Goal: Information Seeking & Learning: Learn about a topic

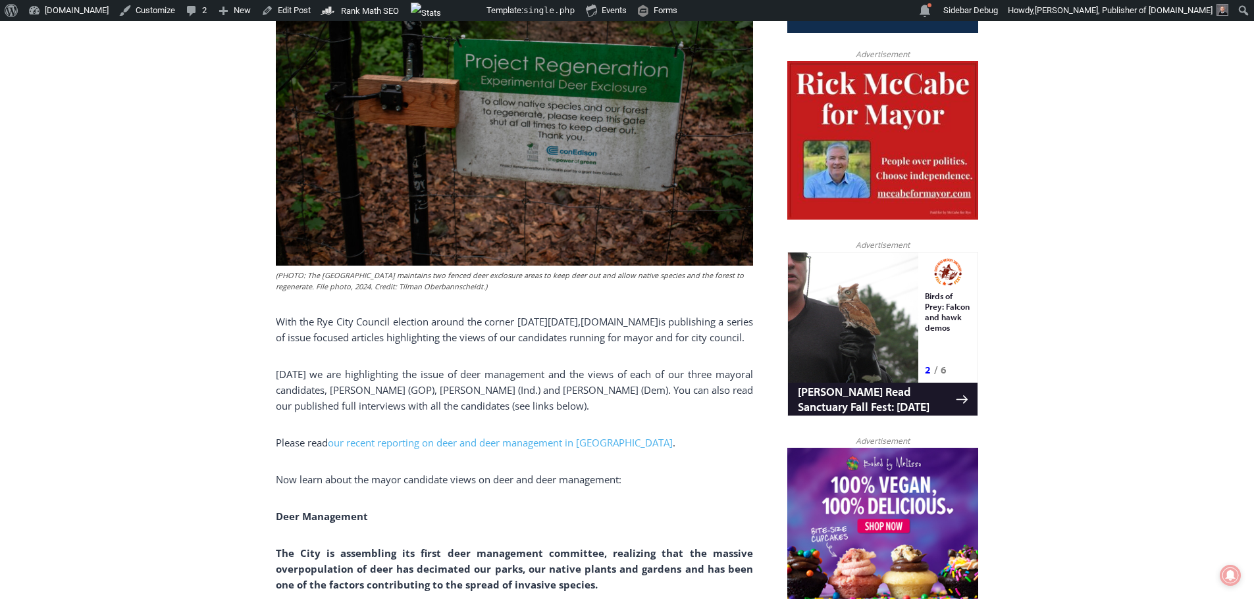
scroll to position [658, 0]
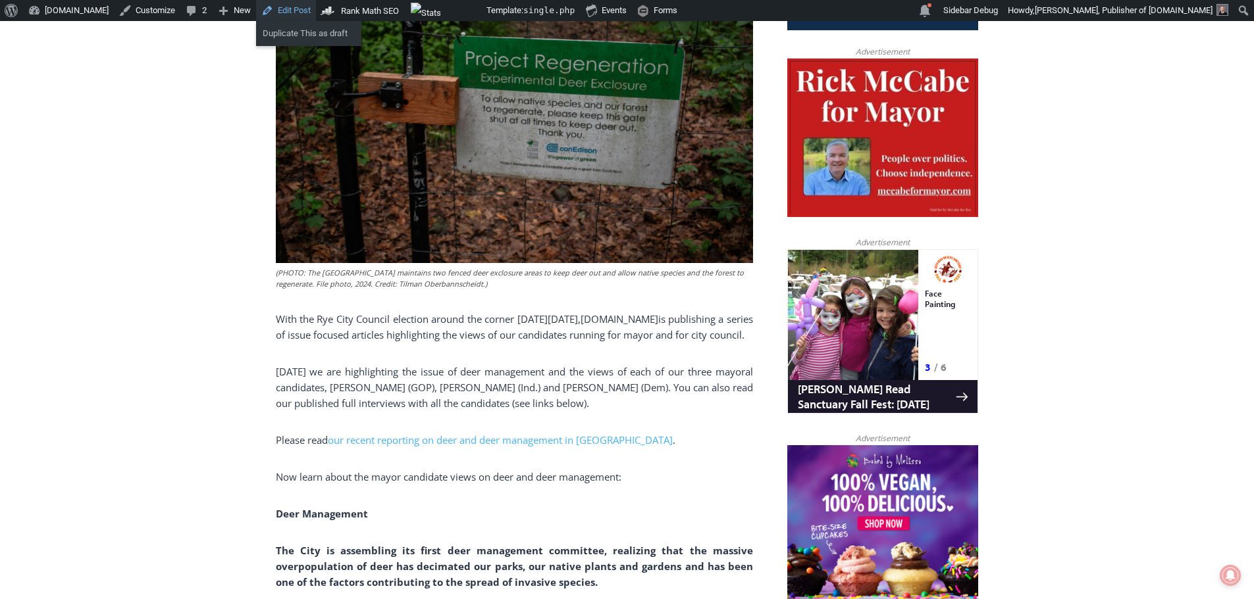
click at [263, 8] on link "Edit Post" at bounding box center [286, 10] width 60 height 21
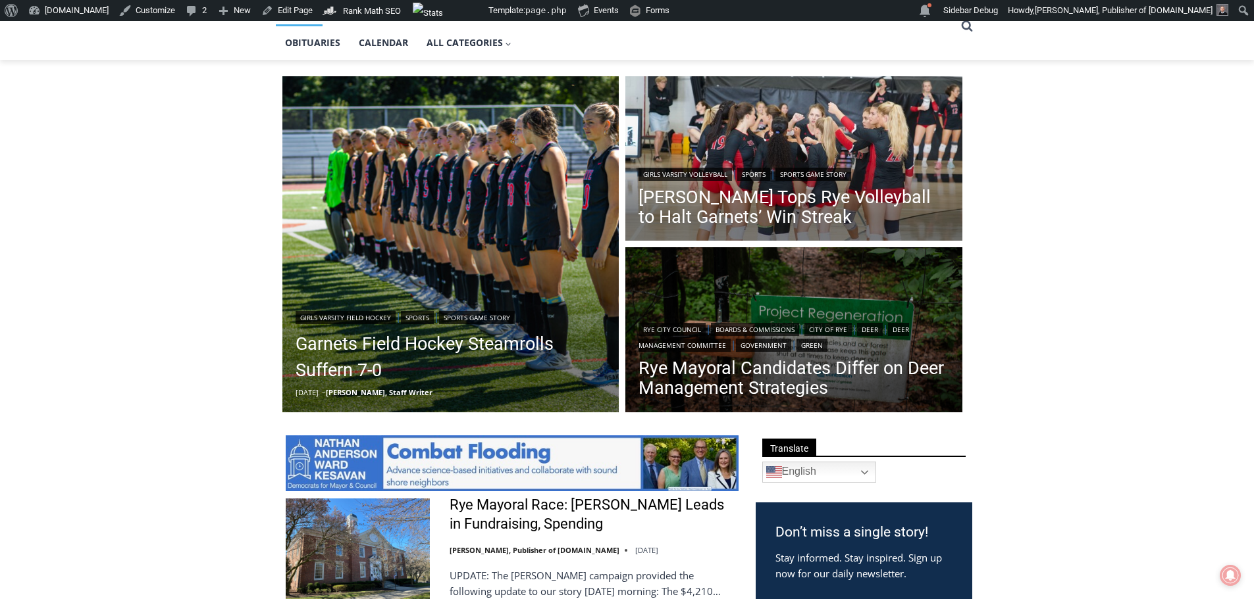
scroll to position [526, 0]
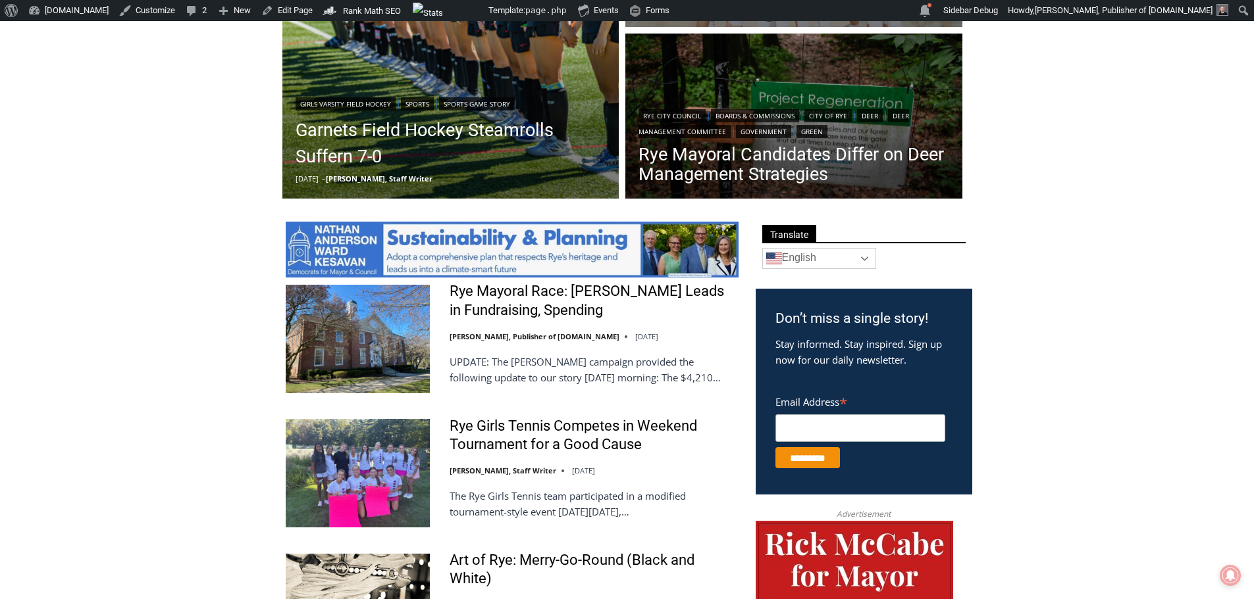
click at [843, 265] on link "English" at bounding box center [819, 258] width 114 height 21
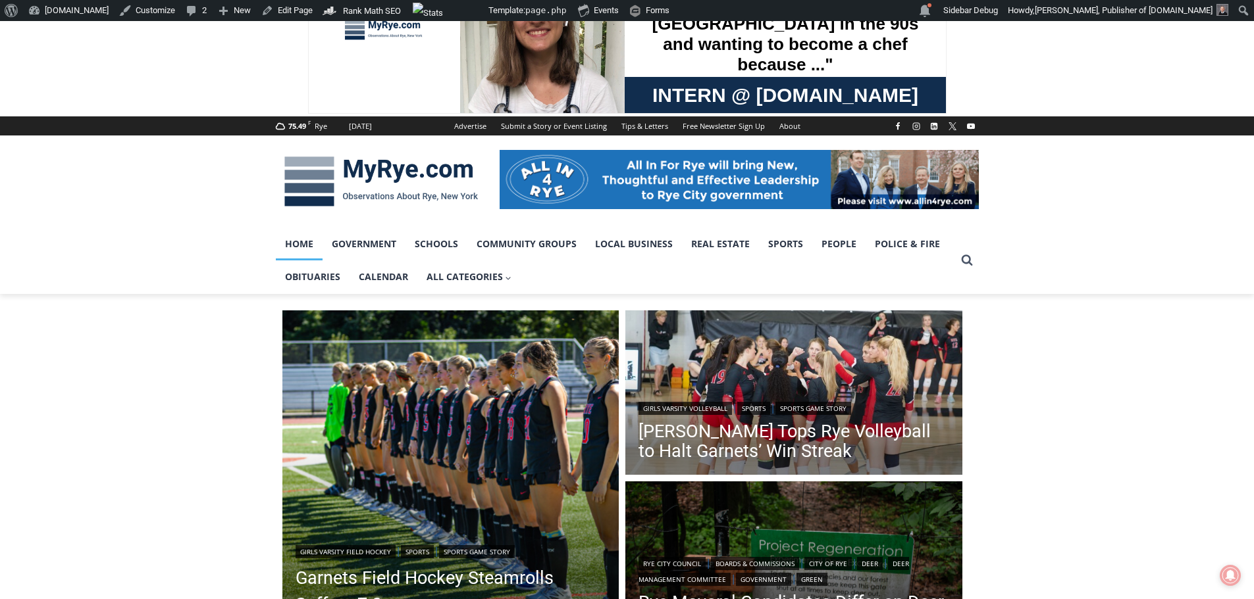
scroll to position [66, 0]
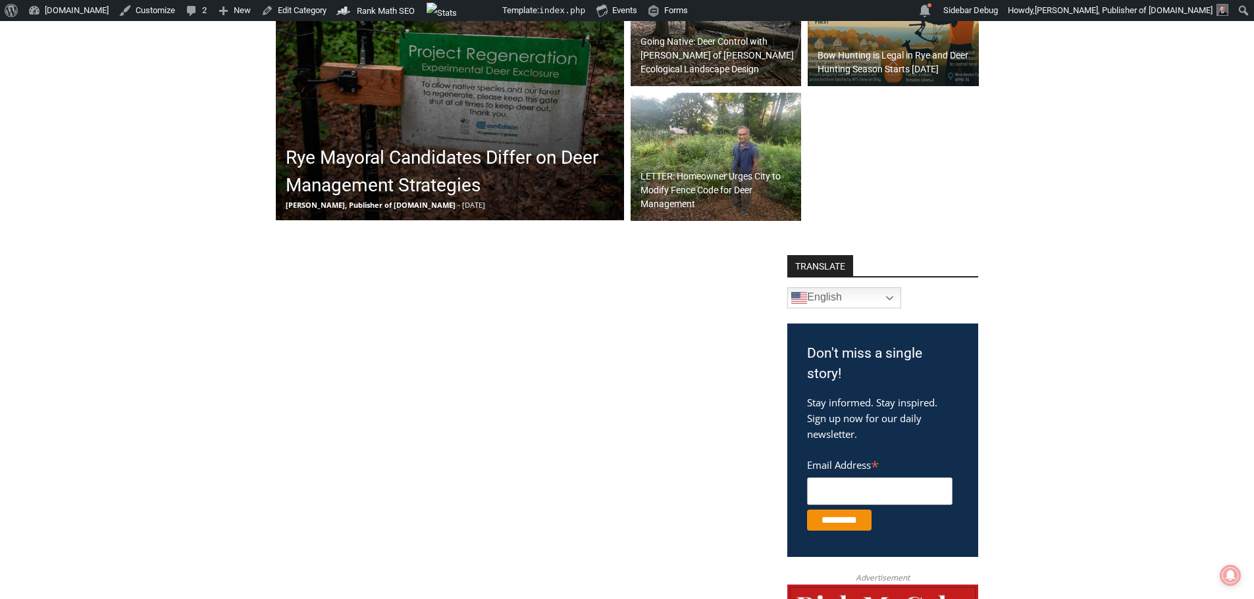
scroll to position [235, 0]
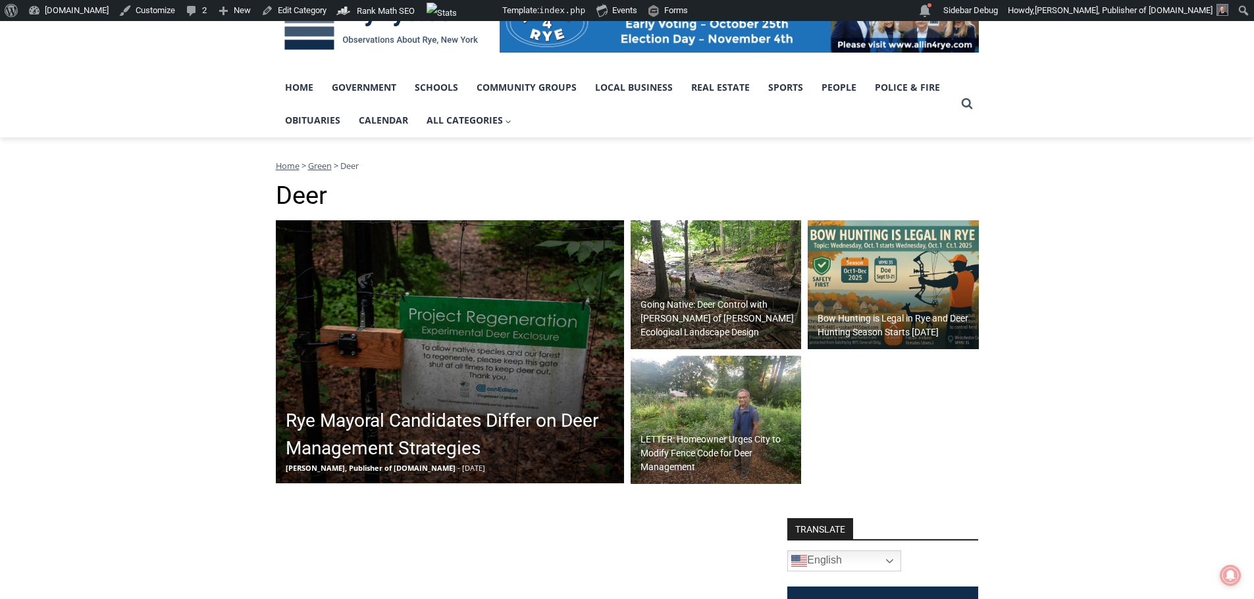
click at [324, 168] on span "Green" at bounding box center [320, 166] width 24 height 12
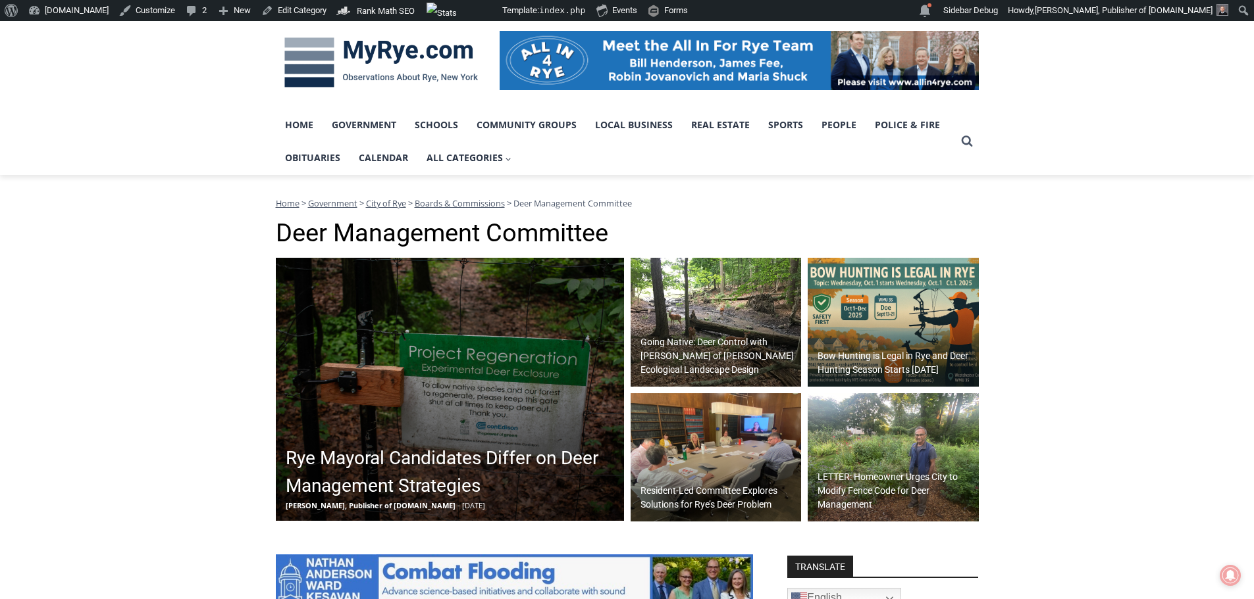
click at [473, 453] on h2 "Rye Mayoral Candidates Differ on Deer Management Strategies" at bounding box center [453, 472] width 335 height 55
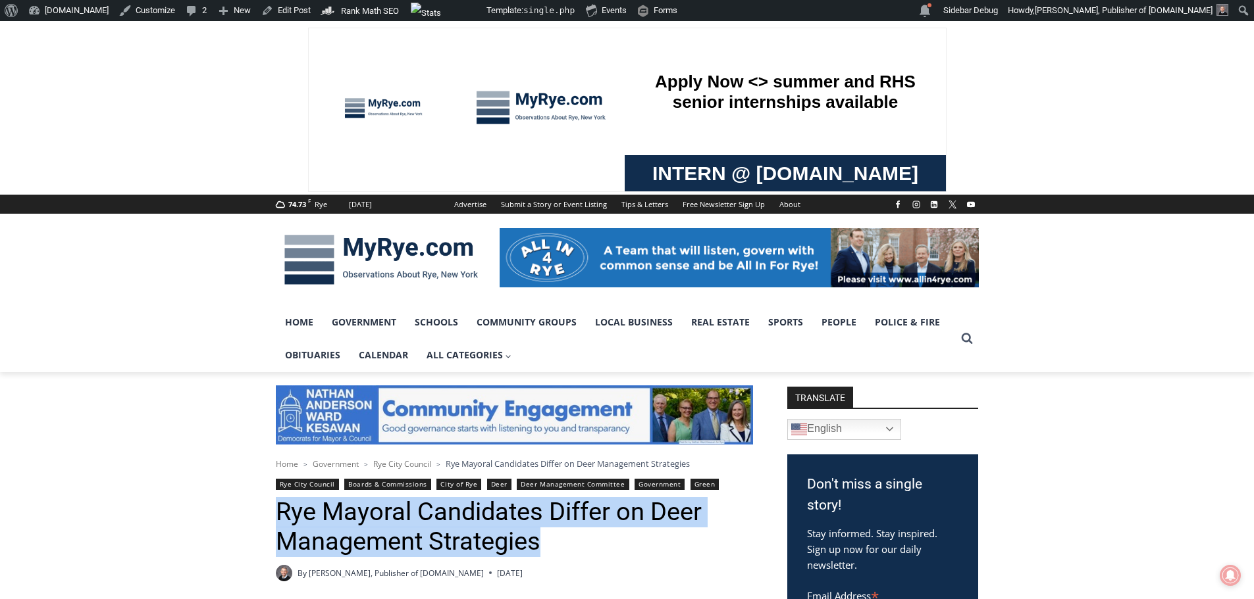
drag, startPoint x: 545, startPoint y: 544, endPoint x: 280, endPoint y: 510, distance: 266.7
click at [280, 510] on h1 "Rye Mayoral Candidates Differ on Deer Management Strategies" at bounding box center [514, 527] width 477 height 60
copy h1 "Rye Mayoral Candidates Differ on Deer Management Strategies"
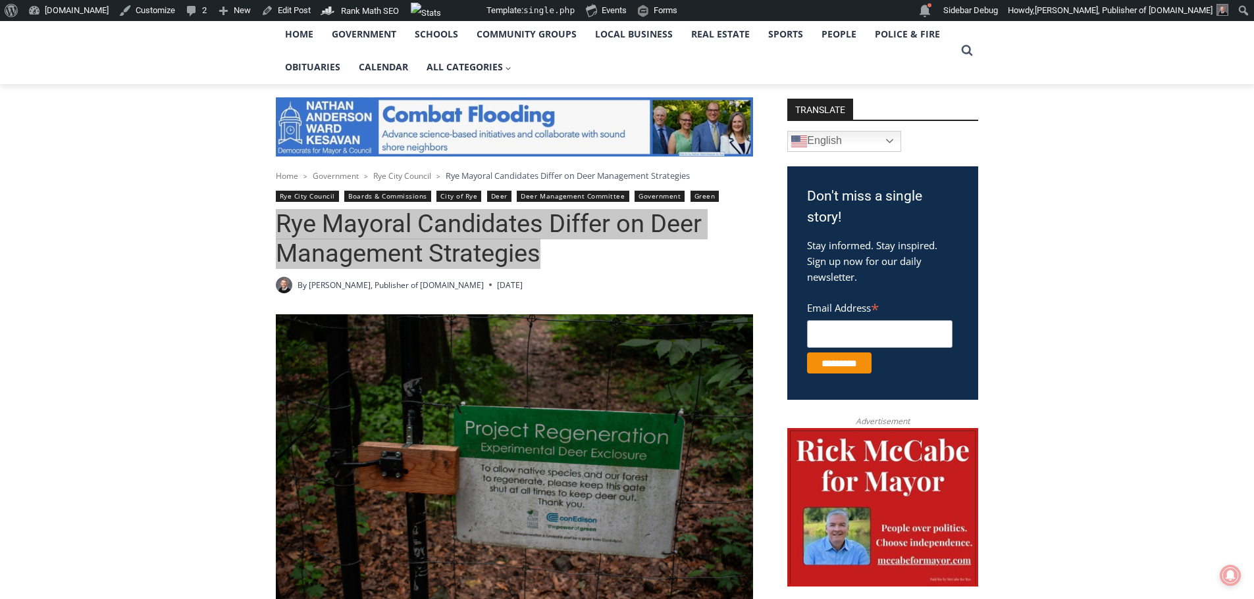
scroll to position [132, 0]
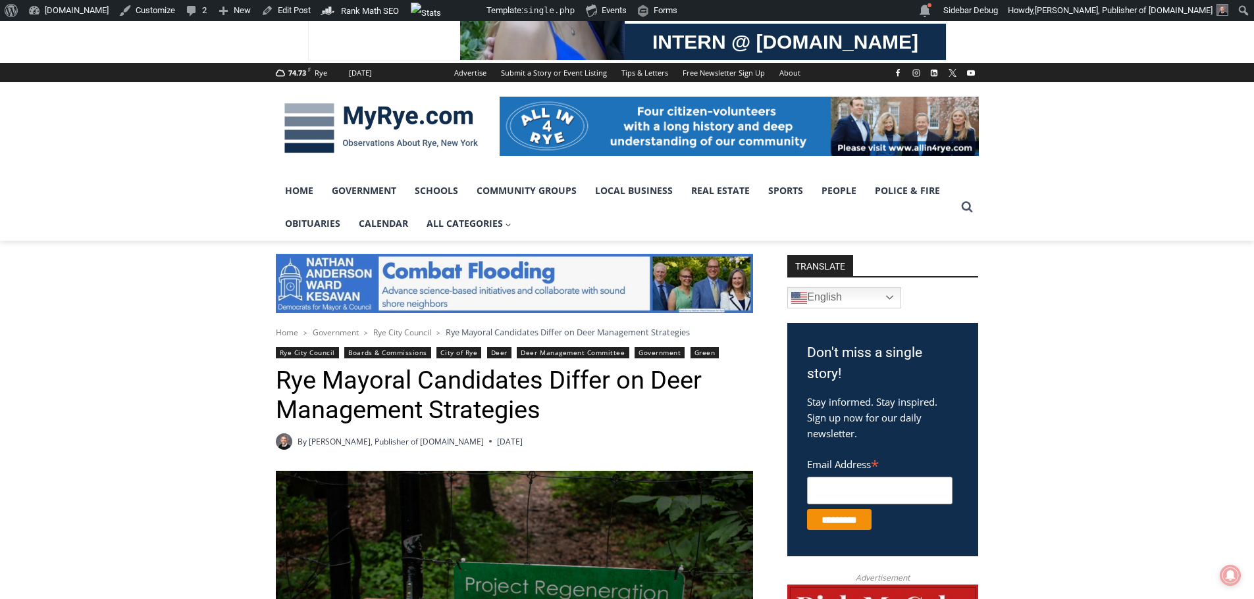
click at [418, 397] on h1 "Rye Mayoral Candidates Differ on Deer Management Strategies" at bounding box center [514, 396] width 477 height 60
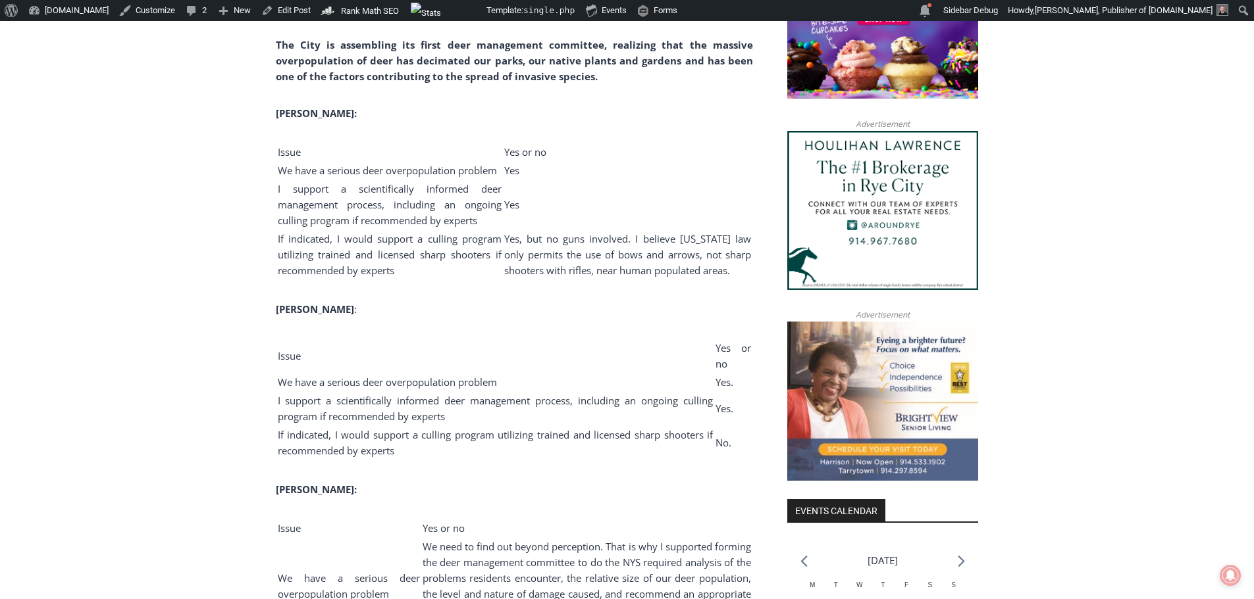
scroll to position [1119, 0]
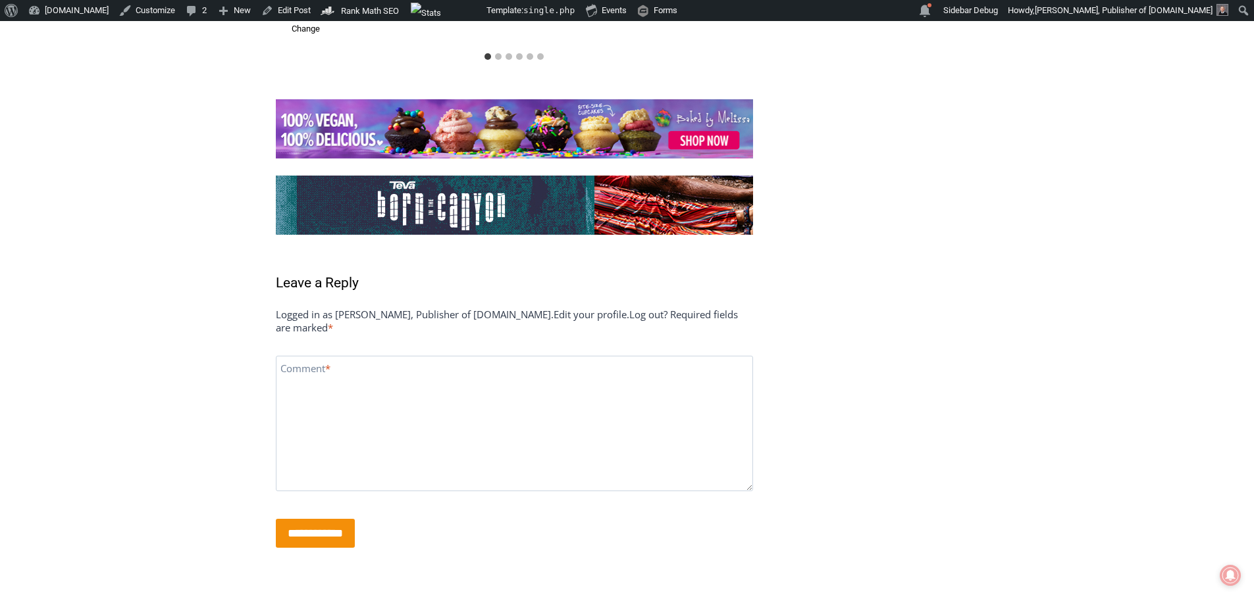
scroll to position [5819, 0]
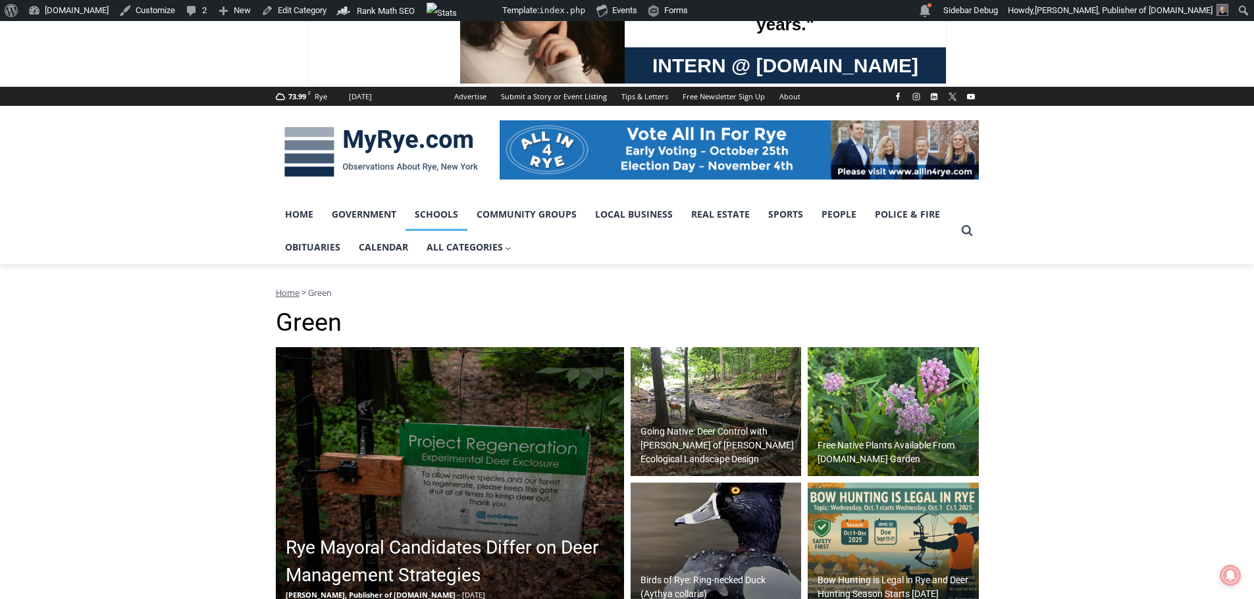
click at [436, 215] on link "Schools" at bounding box center [436, 214] width 62 height 33
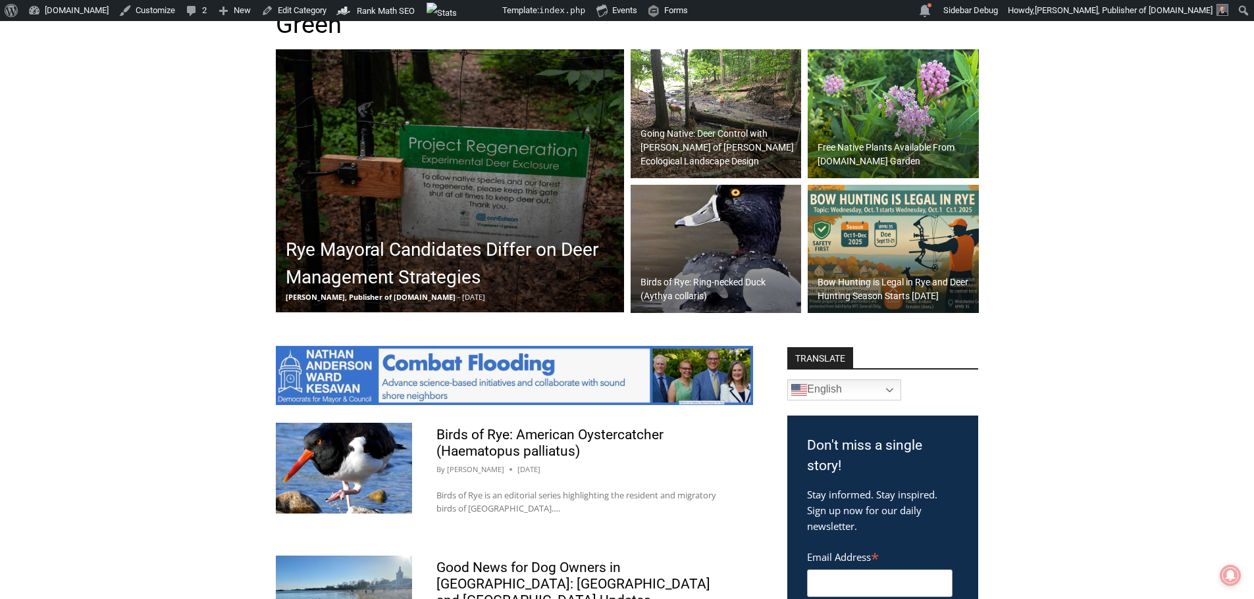
scroll to position [437, 0]
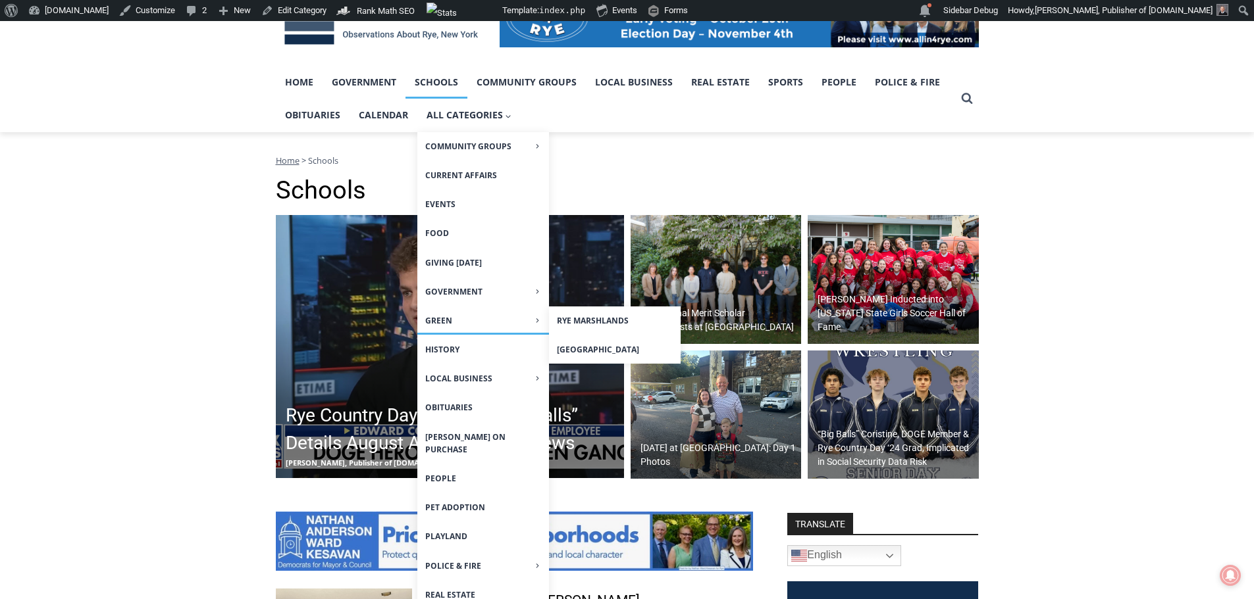
click at [437, 324] on span "Green Expand" at bounding box center [483, 321] width 116 height 13
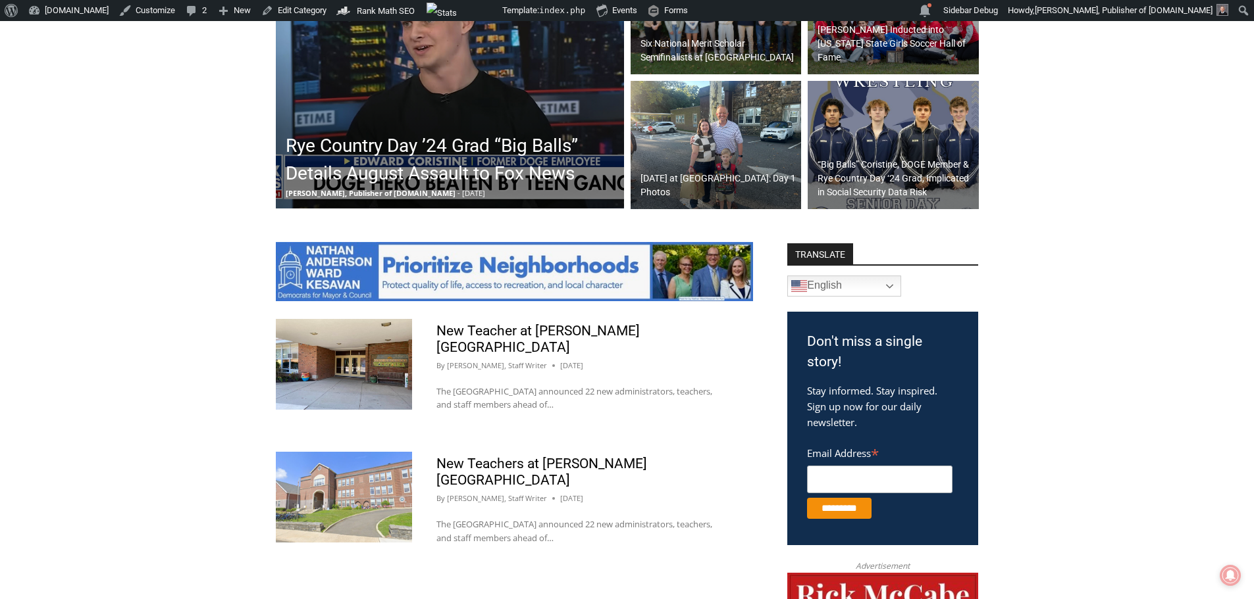
scroll to position [569, 0]
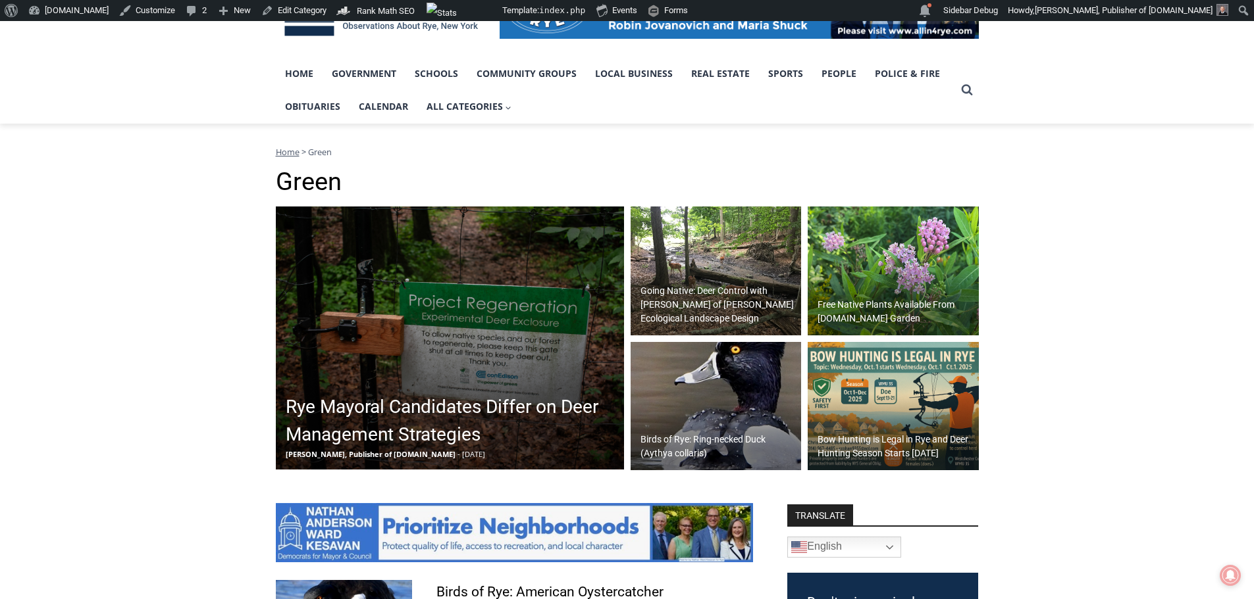
scroll to position [108, 0]
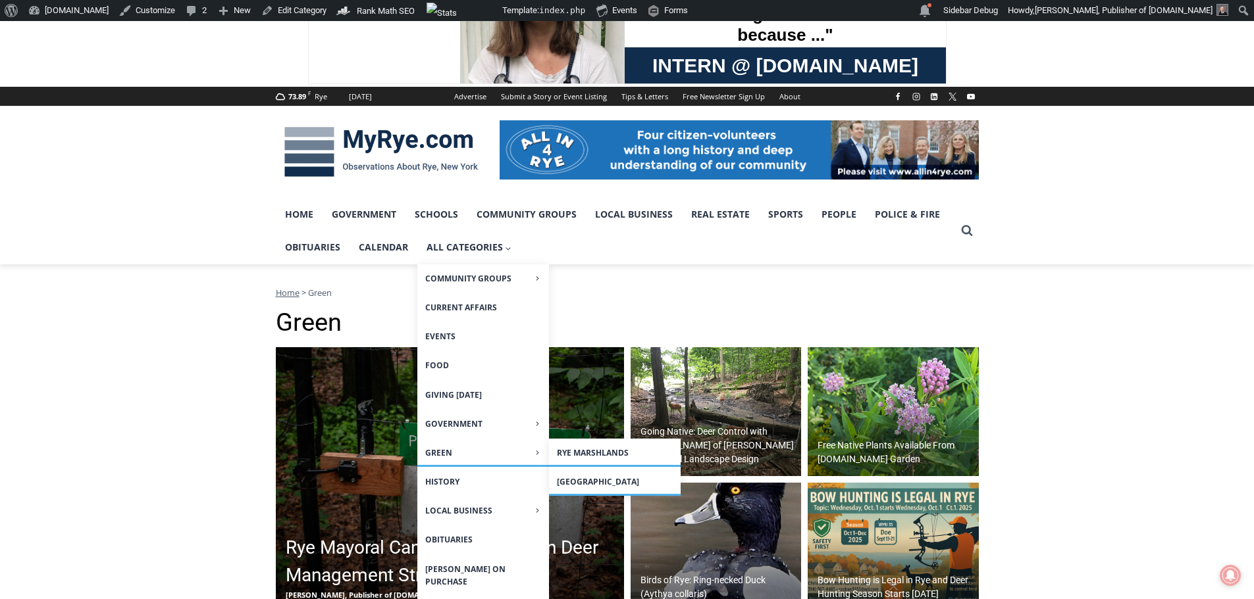
click at [585, 451] on link "Rye Marshlands" at bounding box center [615, 453] width 132 height 28
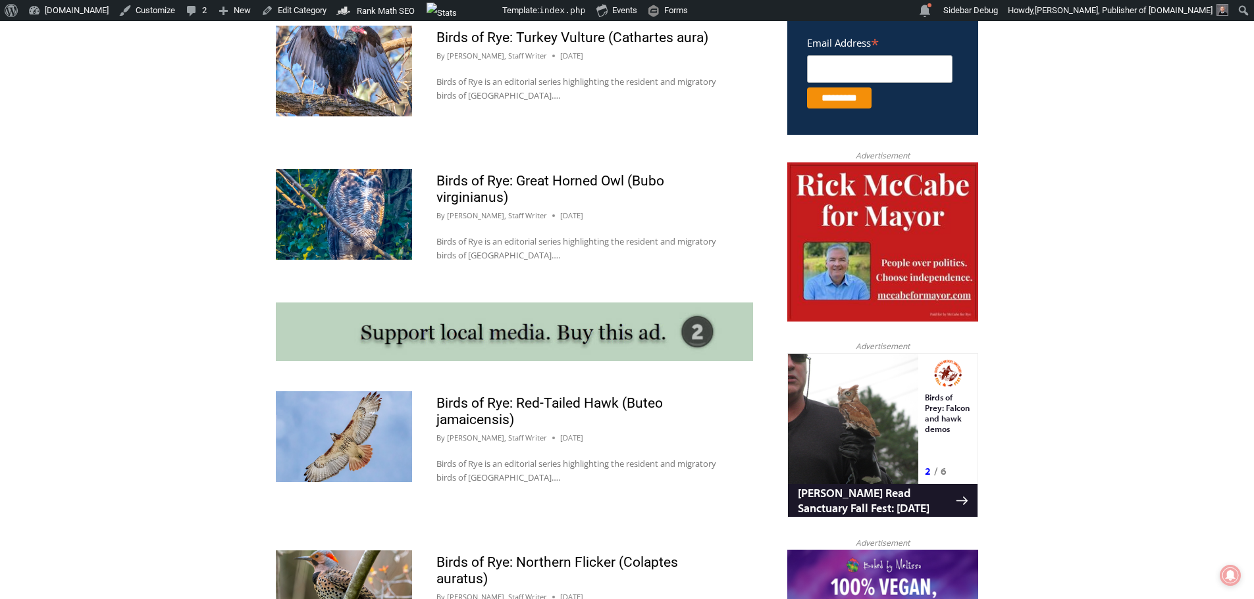
scroll to position [987, 0]
